Goal: Book appointment/travel/reservation: Book appointment/travel/reservation

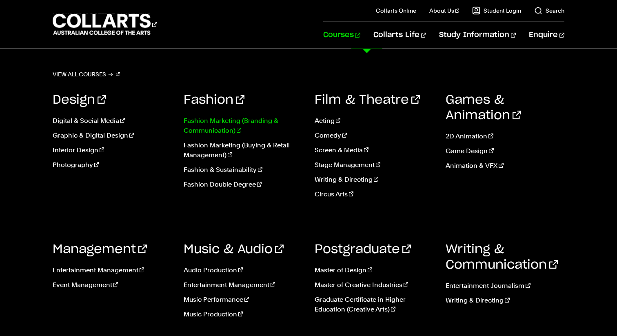
click at [242, 129] on link "Fashion Marketing (Branding & Communication)" at bounding box center [243, 126] width 119 height 20
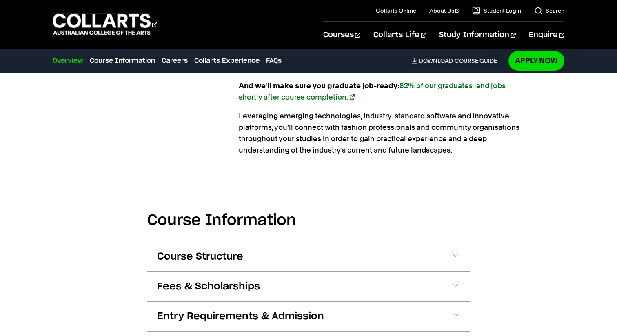
scroll to position [742, 0]
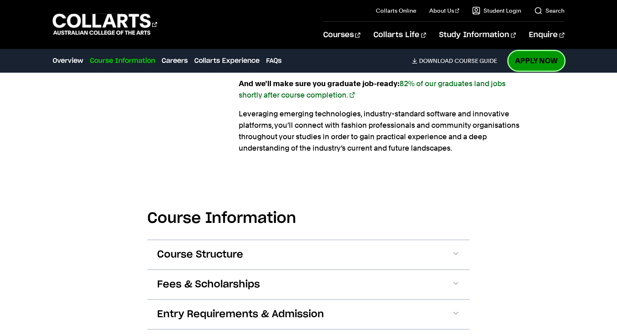
click at [532, 63] on link "Apply Now" at bounding box center [537, 60] width 56 height 19
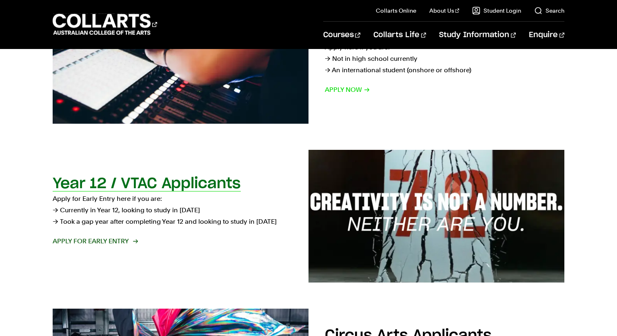
scroll to position [210, 0]
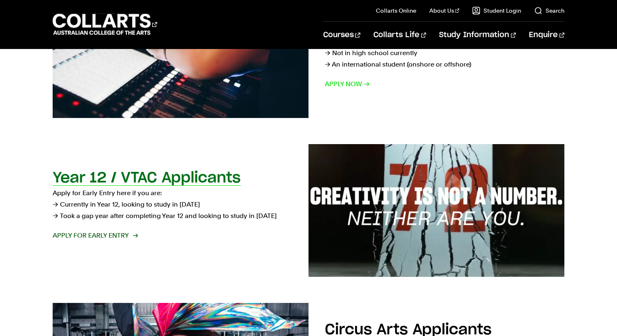
click at [101, 234] on span "Apply for Early Entry" at bounding box center [95, 235] width 85 height 11
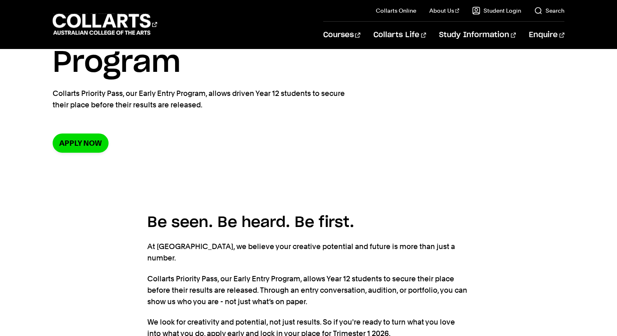
scroll to position [97, 0]
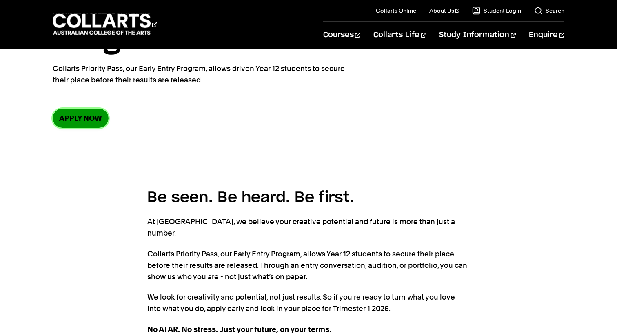
click at [87, 126] on link "Apply now" at bounding box center [81, 118] width 56 height 19
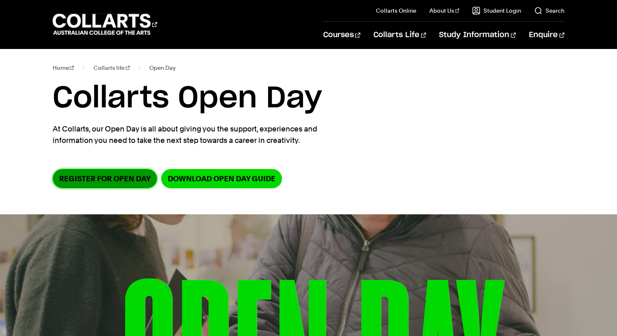
click at [123, 177] on link "Register for Open Day" at bounding box center [105, 178] width 105 height 19
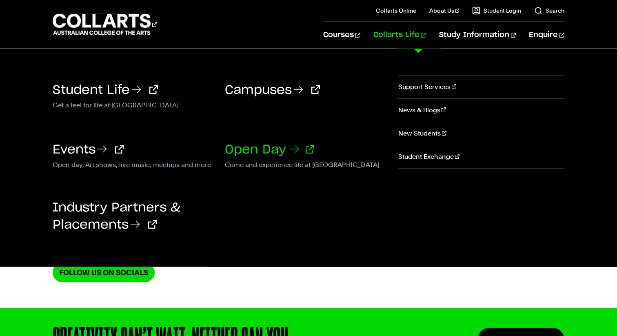
click at [264, 149] on link "Open Day" at bounding box center [269, 150] width 89 height 12
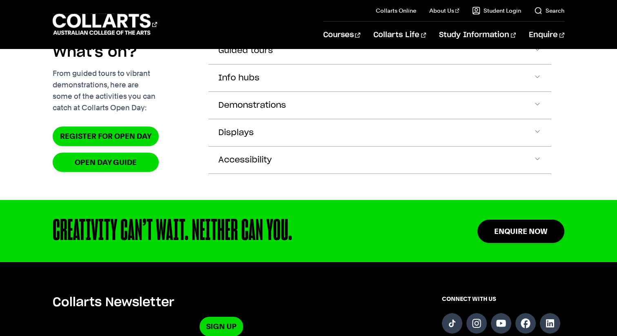
scroll to position [912, 0]
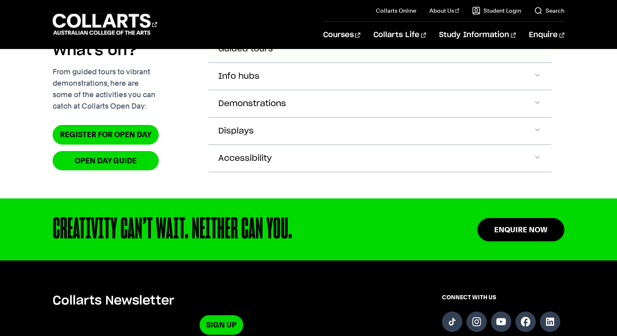
click at [287, 62] on button "Guided tours" at bounding box center [380, 49] width 343 height 27
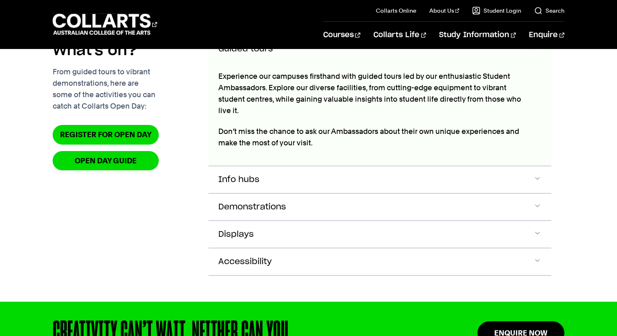
scroll to position [905, 0]
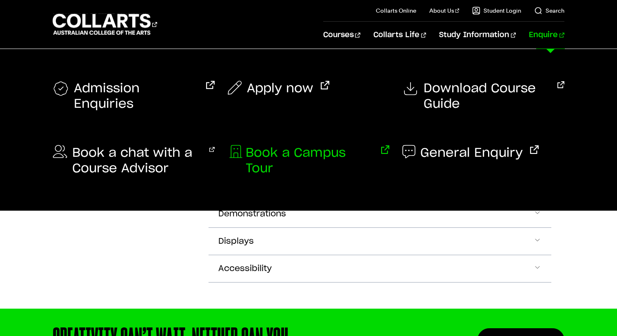
click at [292, 154] on span "Book a Campus Tour" at bounding box center [310, 160] width 128 height 31
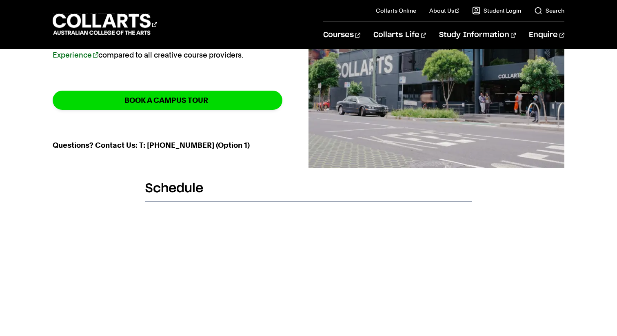
scroll to position [60, 0]
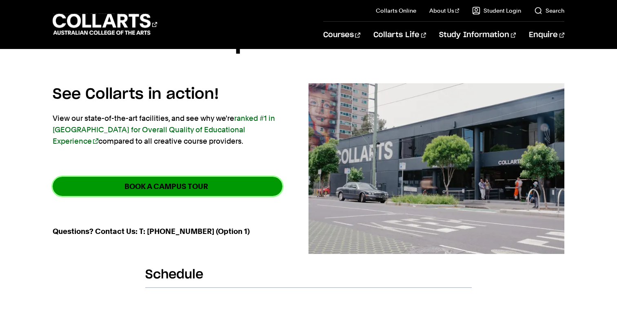
click at [212, 191] on link "BOOK A CAMPUS TOUR" at bounding box center [168, 186] width 230 height 19
